Goal: Task Accomplishment & Management: Use online tool/utility

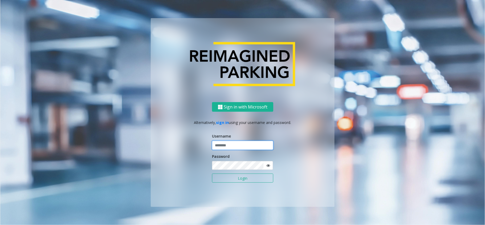
drag, startPoint x: 0, startPoint y: 0, endPoint x: 228, endPoint y: 145, distance: 270.1
click at [228, 145] on input "text" at bounding box center [242, 145] width 61 height 9
type input "********"
click at [212, 173] on button "Login" at bounding box center [242, 177] width 61 height 9
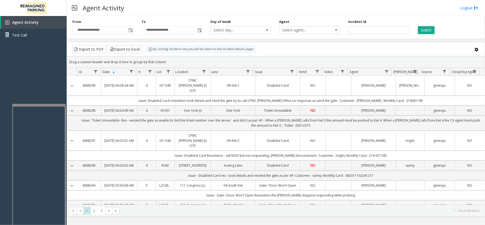
click at [44, 105] on div at bounding box center [38, 105] width 53 height 2
click at [46, 102] on div at bounding box center [40, 103] width 53 height 2
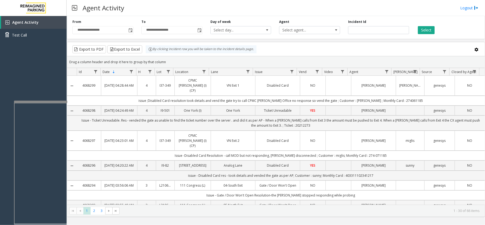
click at [46, 102] on div at bounding box center [40, 102] width 53 height 2
click at [49, 103] on div at bounding box center [40, 104] width 53 height 2
click at [471, 2] on div "Agent Activity Logout" at bounding box center [276, 8] width 419 height 16
click at [467, 9] on link "Logout" at bounding box center [469, 8] width 18 height 6
